Goal: Information Seeking & Learning: Learn about a topic

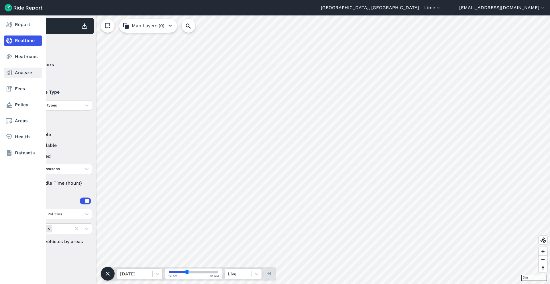
click at [21, 73] on link "Analyze" at bounding box center [23, 73] width 38 height 10
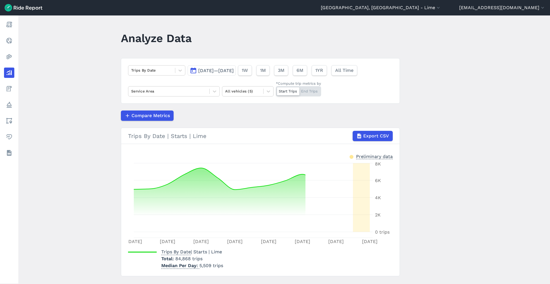
click at [231, 71] on span "[DATE]—[DATE]" at bounding box center [216, 70] width 36 height 5
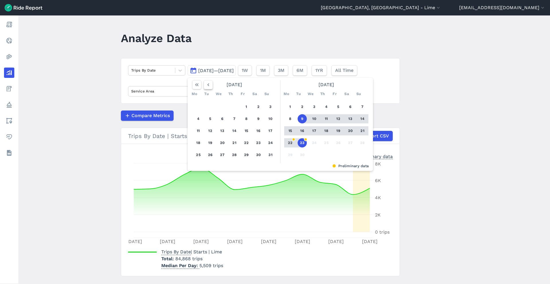
click at [209, 84] on icon "button" at bounding box center [208, 85] width 6 height 6
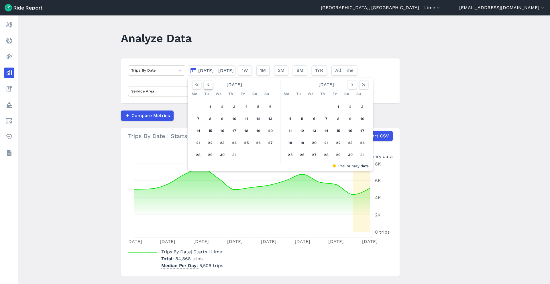
click at [209, 84] on icon "button" at bounding box center [208, 85] width 6 height 6
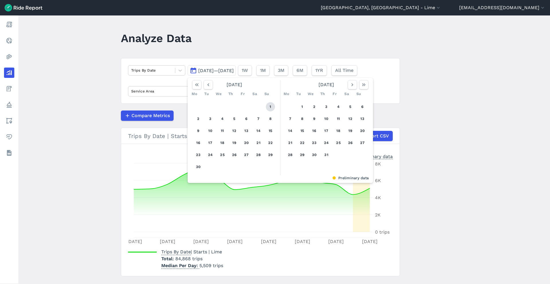
click at [269, 107] on button "1" at bounding box center [270, 106] width 9 height 9
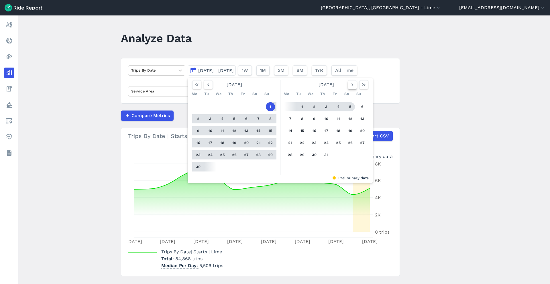
click at [350, 87] on icon "button" at bounding box center [353, 85] width 6 height 6
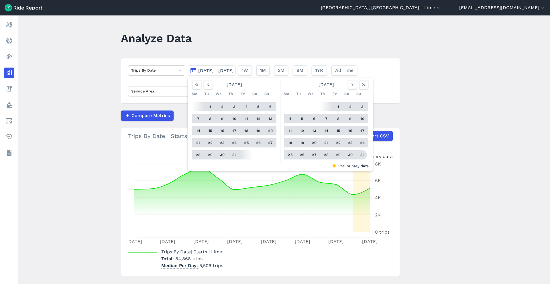
click at [362, 154] on button "31" at bounding box center [362, 154] width 9 height 9
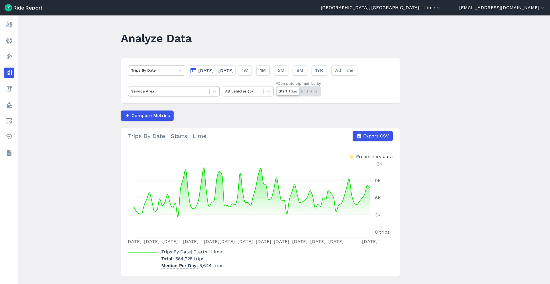
click at [202, 89] on div at bounding box center [168, 91] width 75 height 7
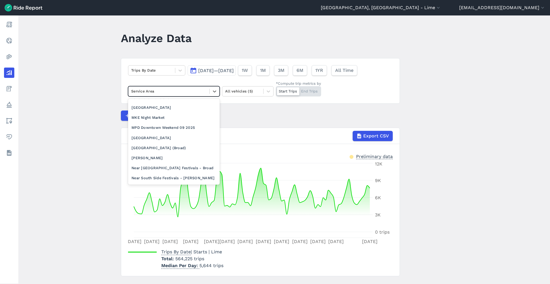
scroll to position [442, 0]
click at [150, 175] on div "Milwaukee City Limits" at bounding box center [174, 179] width 92 height 10
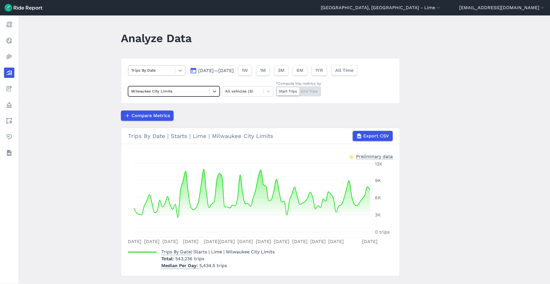
click at [179, 71] on icon at bounding box center [180, 71] width 6 height 6
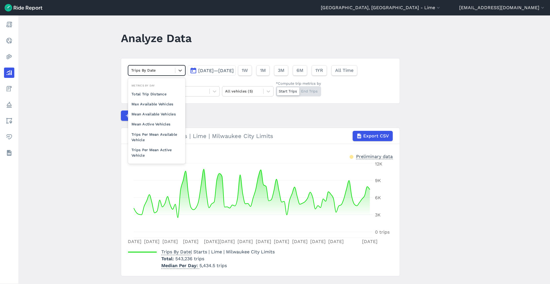
scroll to position [50, 0]
click at [167, 129] on div "Trips Per Mean Available Vehicle" at bounding box center [156, 126] width 57 height 15
